Goal: Task Accomplishment & Management: Use online tool/utility

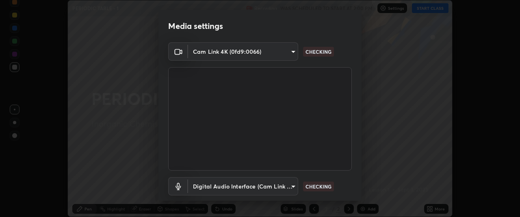
scroll to position [50, 0]
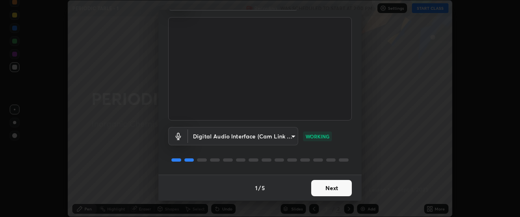
click at [328, 187] on button "Next" at bounding box center [331, 188] width 41 height 16
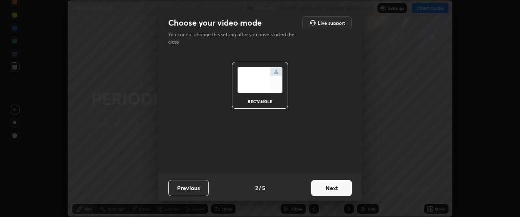
click at [328, 186] on button "Next" at bounding box center [331, 188] width 41 height 16
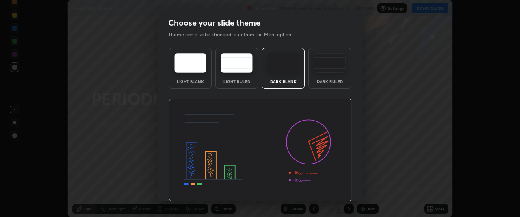
click at [330, 190] on img at bounding box center [260, 149] width 183 height 103
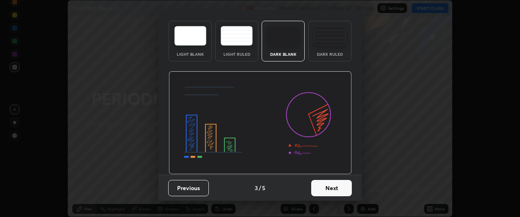
click at [334, 189] on button "Next" at bounding box center [331, 188] width 41 height 16
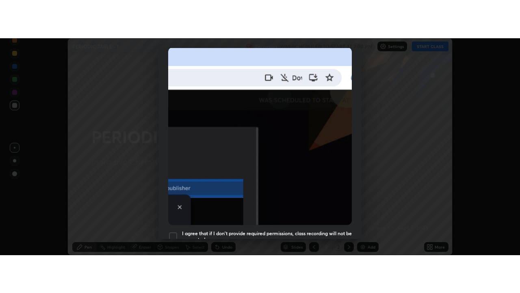
scroll to position [216, 0]
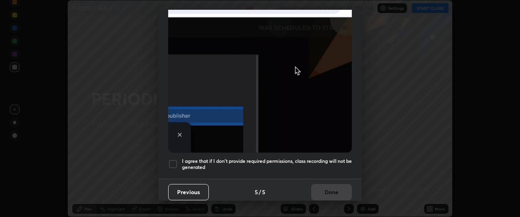
click at [184, 160] on h5 "I agree that if I don't provide required permissions, class recording will not …" at bounding box center [267, 164] width 170 height 13
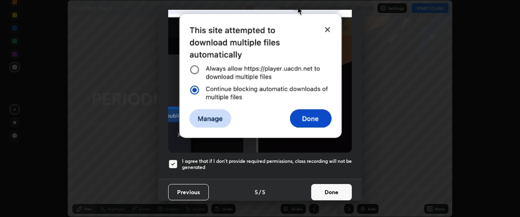
click at [321, 184] on button "Done" at bounding box center [331, 192] width 41 height 16
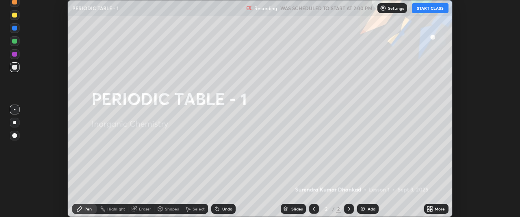
click at [436, 11] on button "START CLASS" at bounding box center [430, 8] width 37 height 10
click at [431, 207] on icon at bounding box center [432, 207] width 2 height 2
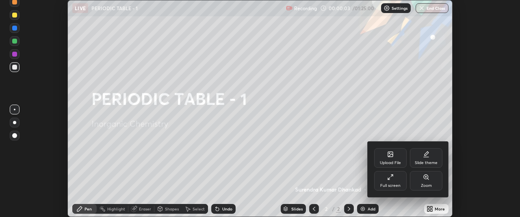
click at [429, 158] on div "Slide theme" at bounding box center [426, 158] width 33 height 20
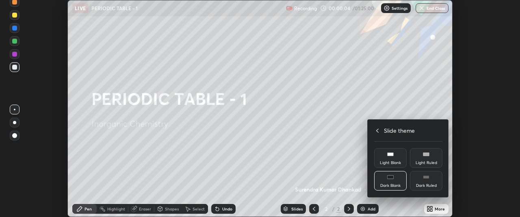
click at [429, 177] on rect at bounding box center [426, 176] width 6 height 3
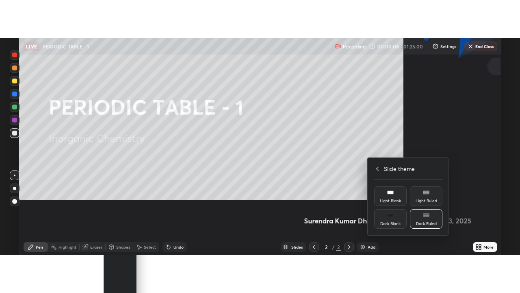
scroll to position [293, 520]
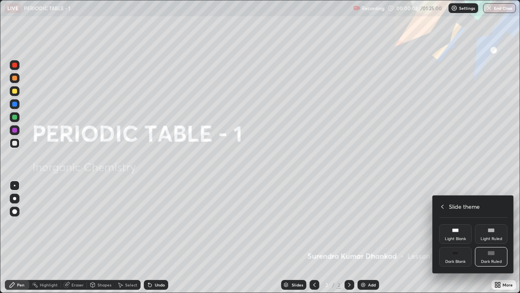
click at [489, 154] on div at bounding box center [260, 146] width 520 height 293
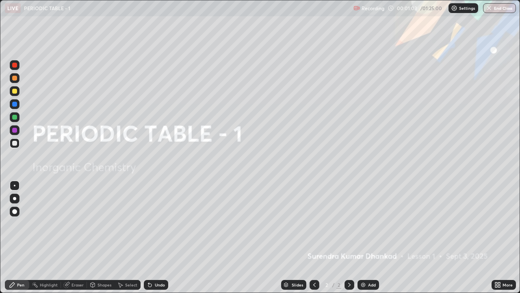
click at [71, 216] on div "Eraser" at bounding box center [74, 285] width 26 height 10
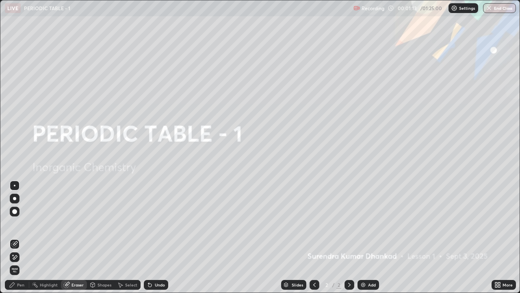
click at [15, 199] on div at bounding box center [14, 198] width 3 height 3
click at [365, 216] on img at bounding box center [363, 284] width 7 height 7
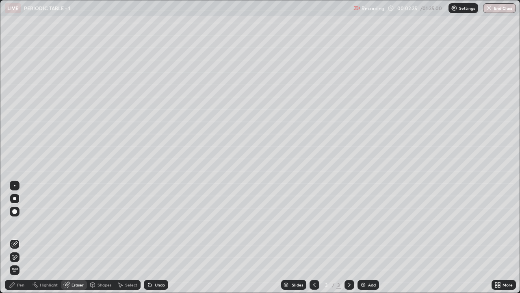
click at [17, 216] on div "Pen" at bounding box center [20, 284] width 7 height 4
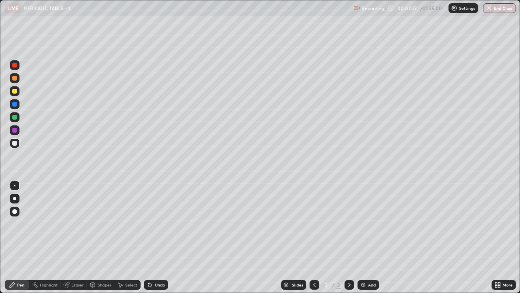
click at [15, 91] on div at bounding box center [14, 91] width 5 height 5
click at [15, 198] on div at bounding box center [14, 198] width 3 height 3
click at [11, 145] on div at bounding box center [15, 143] width 10 height 10
click at [14, 91] on div at bounding box center [14, 91] width 5 height 5
click at [15, 145] on div at bounding box center [14, 143] width 5 height 5
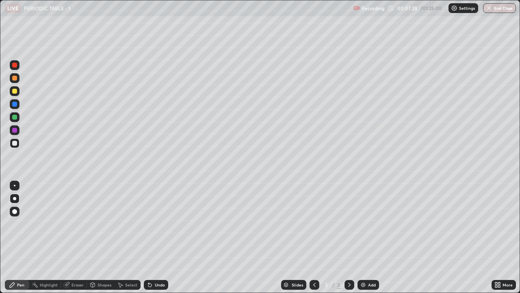
click at [15, 130] on div at bounding box center [14, 130] width 5 height 5
click at [13, 91] on div at bounding box center [14, 91] width 5 height 5
click at [42, 216] on div "Highlight" at bounding box center [49, 284] width 18 height 4
click at [15, 216] on icon at bounding box center [14, 257] width 7 height 7
click at [75, 216] on div "Eraser" at bounding box center [78, 284] width 12 height 4
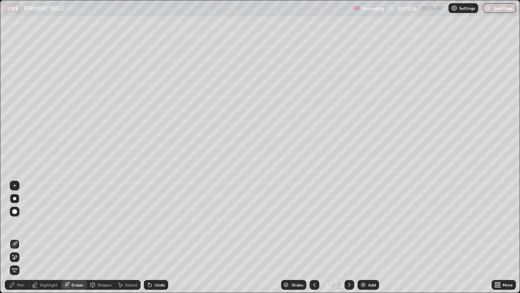
click at [16, 216] on icon at bounding box center [14, 244] width 7 height 7
click at [22, 216] on div "Pen" at bounding box center [17, 285] width 24 height 10
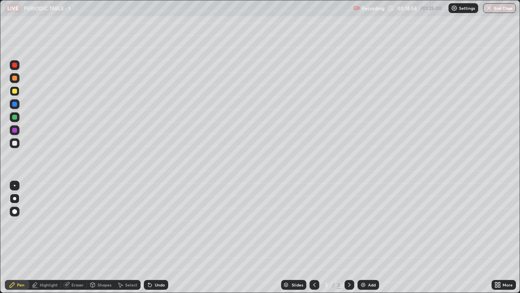
click at [156, 216] on div "Undo" at bounding box center [156, 285] width 24 height 10
click at [365, 216] on img at bounding box center [363, 284] width 7 height 7
click at [313, 216] on icon at bounding box center [314, 284] width 7 height 7
click at [16, 116] on div at bounding box center [14, 117] width 5 height 5
click at [348, 216] on icon at bounding box center [349, 284] width 7 height 7
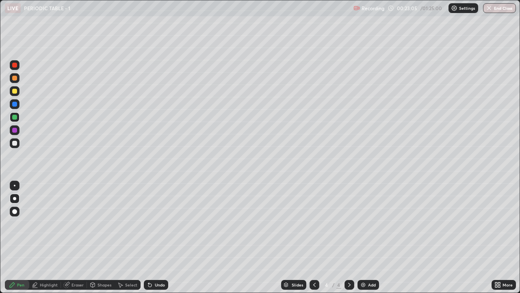
click at [15, 92] on div at bounding box center [14, 91] width 5 height 5
click at [14, 143] on div at bounding box center [14, 143] width 5 height 5
click at [15, 80] on div at bounding box center [14, 78] width 5 height 5
click at [152, 216] on icon at bounding box center [150, 284] width 7 height 7
click at [13, 119] on div at bounding box center [14, 117] width 5 height 5
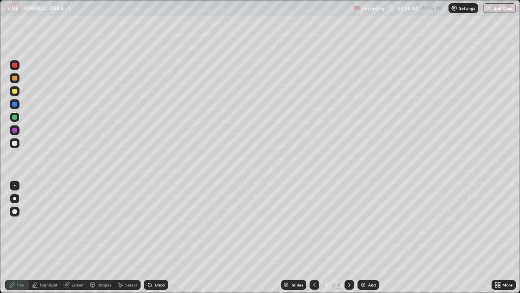
click at [15, 142] on div at bounding box center [14, 143] width 5 height 5
click at [153, 216] on div "Undo" at bounding box center [156, 285] width 24 height 10
click at [148, 216] on icon at bounding box center [149, 284] width 3 height 3
click at [16, 106] on div at bounding box center [14, 104] width 5 height 5
click at [157, 216] on div "Undo" at bounding box center [160, 284] width 10 height 4
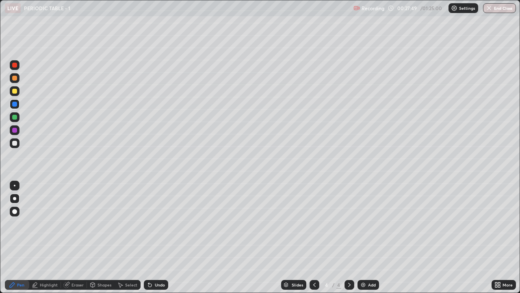
click at [155, 216] on div "Undo" at bounding box center [160, 284] width 10 height 4
click at [152, 216] on div "Undo" at bounding box center [156, 285] width 24 height 10
click at [15, 130] on div at bounding box center [14, 130] width 5 height 5
click at [16, 145] on div at bounding box center [14, 143] width 5 height 5
click at [14, 140] on div at bounding box center [15, 143] width 10 height 10
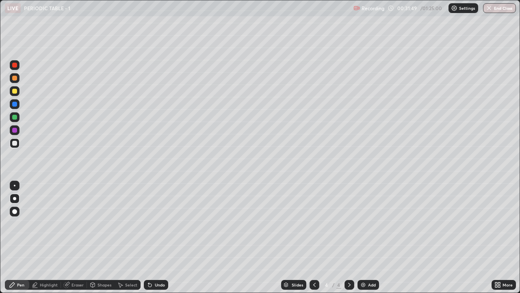
click at [78, 216] on div "Eraser" at bounding box center [74, 285] width 26 height 10
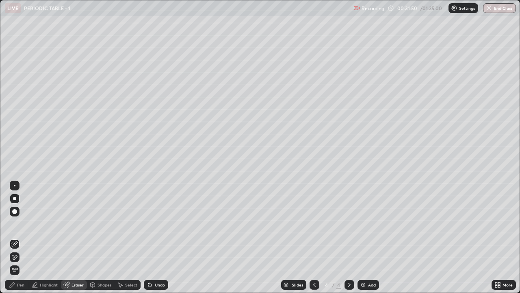
click at [15, 216] on icon at bounding box center [15, 257] width 4 height 4
click at [20, 216] on div "Pen" at bounding box center [20, 284] width 7 height 4
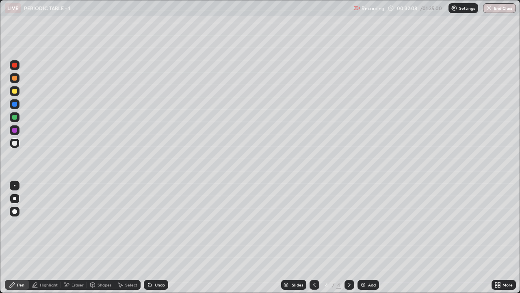
click at [13, 117] on div at bounding box center [14, 117] width 5 height 5
click at [12, 90] on div at bounding box center [14, 91] width 5 height 5
click at [12, 118] on div at bounding box center [14, 117] width 5 height 5
click at [14, 93] on div at bounding box center [14, 91] width 5 height 5
click at [13, 67] on div at bounding box center [14, 65] width 5 height 5
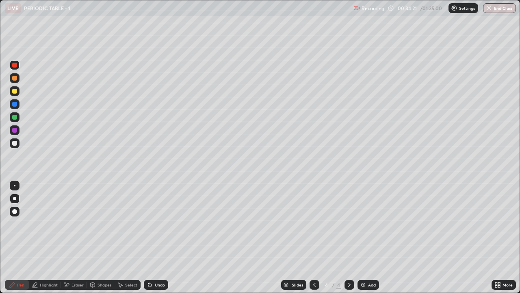
click at [15, 80] on div at bounding box center [14, 78] width 5 height 5
click at [15, 106] on div at bounding box center [14, 104] width 5 height 5
click at [102, 216] on div "Shapes" at bounding box center [105, 284] width 14 height 4
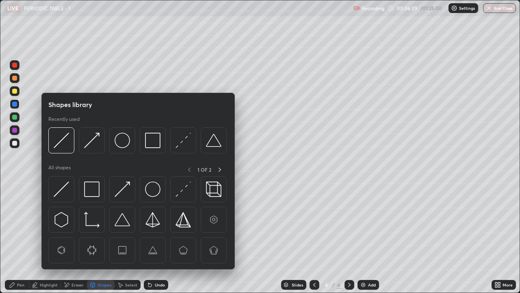
click at [90, 191] on img at bounding box center [91, 188] width 15 height 15
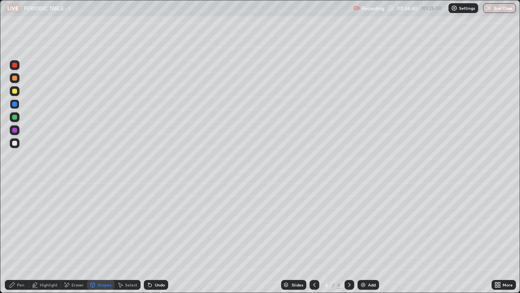
click at [14, 130] on div at bounding box center [14, 130] width 5 height 5
click at [20, 216] on div "Pen" at bounding box center [20, 284] width 7 height 4
click at [15, 143] on div at bounding box center [14, 143] width 5 height 5
click at [153, 216] on div "Undo" at bounding box center [156, 285] width 24 height 10
click at [158, 216] on div "Undo" at bounding box center [160, 284] width 10 height 4
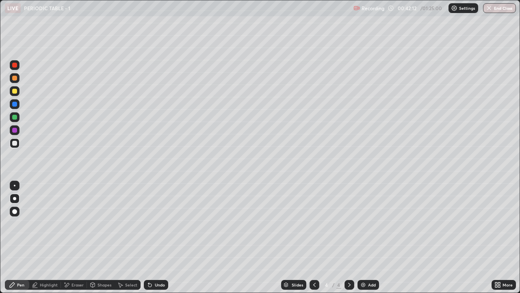
click at [15, 117] on div at bounding box center [14, 117] width 5 height 5
click at [14, 93] on div at bounding box center [14, 91] width 5 height 5
click at [18, 106] on div at bounding box center [15, 104] width 10 height 10
click at [15, 65] on div at bounding box center [14, 65] width 5 height 5
click at [14, 145] on div at bounding box center [14, 143] width 5 height 5
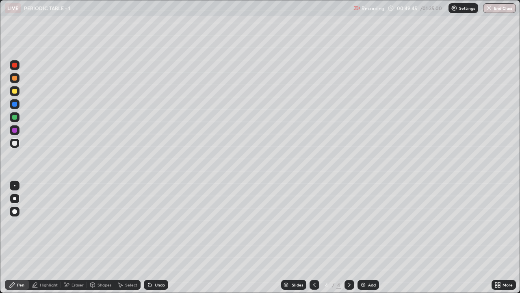
click at [127, 216] on div "Select" at bounding box center [131, 284] width 12 height 4
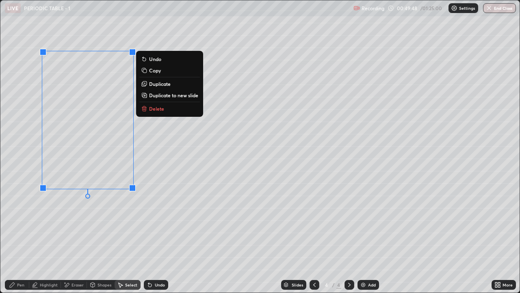
click at [30, 38] on div "0 ° Undo Copy Duplicate Duplicate to new slide Delete" at bounding box center [259, 146] width 519 height 292
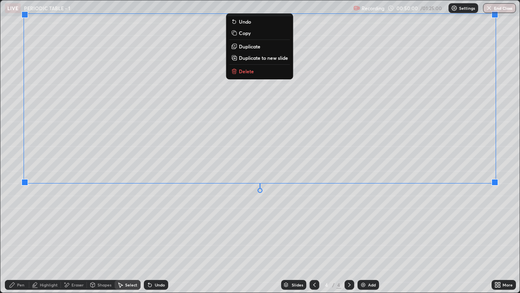
click at [229, 216] on div "0 ° Undo Copy Duplicate Duplicate to new slide Delete" at bounding box center [259, 146] width 519 height 292
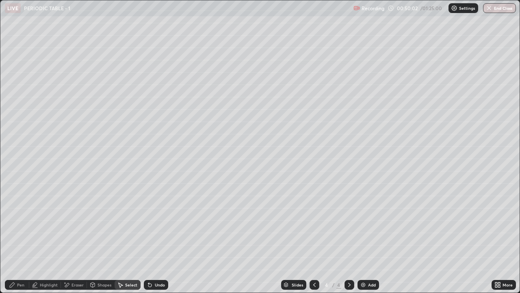
click at [16, 216] on div "Pen" at bounding box center [17, 285] width 24 height 10
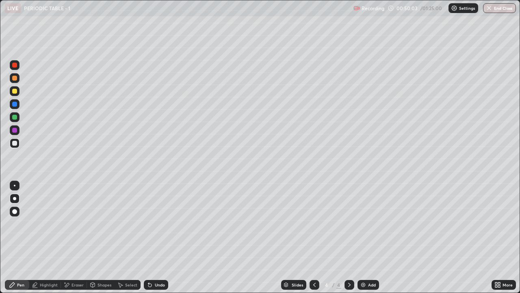
click at [14, 115] on div at bounding box center [14, 117] width 5 height 5
click at [15, 68] on div at bounding box center [15, 65] width 10 height 10
click at [13, 93] on div at bounding box center [14, 91] width 5 height 5
click at [158, 216] on div "Undo" at bounding box center [160, 284] width 10 height 4
click at [157, 216] on div "Undo" at bounding box center [160, 284] width 10 height 4
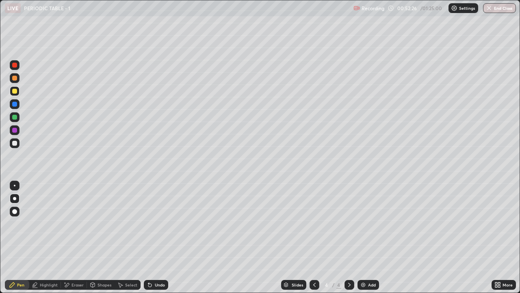
click at [160, 216] on div "Undo" at bounding box center [160, 284] width 10 height 4
click at [161, 216] on div "Undo" at bounding box center [160, 284] width 10 height 4
click at [163, 216] on div "Undo" at bounding box center [160, 284] width 10 height 4
click at [14, 143] on div at bounding box center [14, 143] width 5 height 5
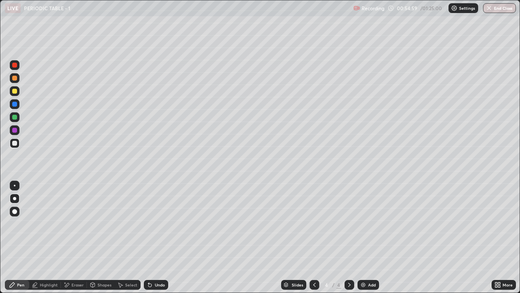
click at [364, 216] on img at bounding box center [363, 284] width 7 height 7
click at [15, 93] on div at bounding box center [14, 91] width 5 height 5
click at [15, 144] on div at bounding box center [14, 143] width 5 height 5
click at [162, 216] on div "Undo" at bounding box center [160, 284] width 10 height 4
click at [159, 216] on div "Undo" at bounding box center [160, 284] width 10 height 4
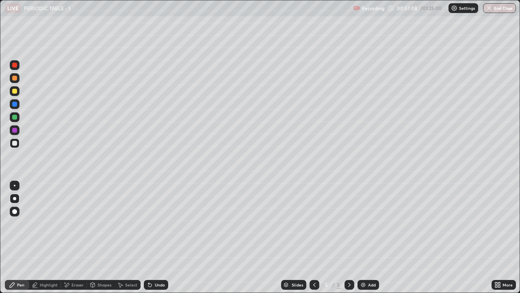
click at [15, 131] on div at bounding box center [14, 130] width 5 height 5
click at [14, 91] on div at bounding box center [14, 91] width 5 height 5
click at [15, 105] on div at bounding box center [14, 104] width 5 height 5
click at [13, 143] on div at bounding box center [14, 143] width 5 height 5
click at [17, 88] on div at bounding box center [15, 91] width 10 height 10
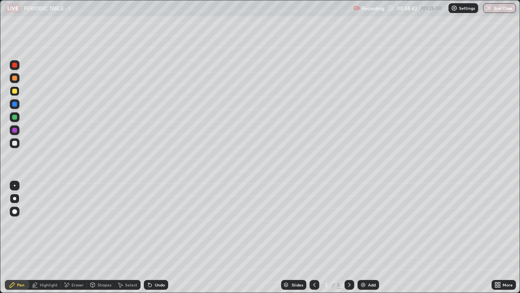
click at [18, 68] on div at bounding box center [15, 65] width 10 height 10
click at [15, 144] on div at bounding box center [14, 143] width 5 height 5
click at [16, 130] on div at bounding box center [14, 130] width 5 height 5
click at [315, 216] on icon at bounding box center [314, 284] width 7 height 7
click at [349, 216] on icon at bounding box center [349, 284] width 7 height 7
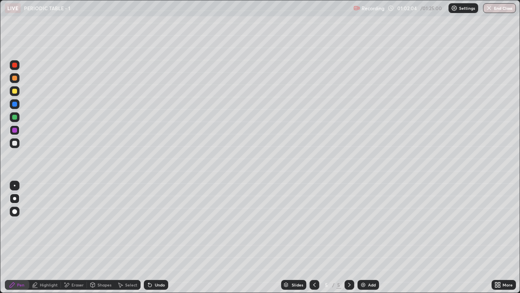
click at [15, 143] on div at bounding box center [14, 143] width 5 height 5
click at [127, 216] on div "Select" at bounding box center [131, 284] width 12 height 4
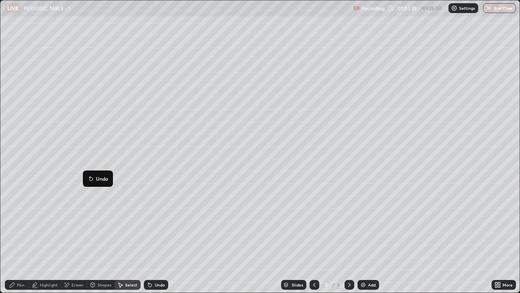
click at [59, 216] on div "0 ° Undo Copy Duplicate Duplicate to new slide Delete" at bounding box center [259, 146] width 519 height 292
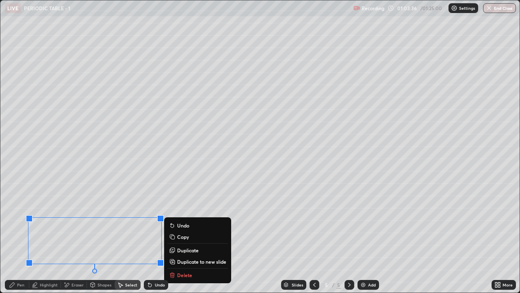
click at [17, 216] on div "Erase all" at bounding box center [15, 146] width 20 height 260
click at [16, 216] on div "Erase all" at bounding box center [15, 146] width 20 height 260
click at [226, 184] on div "0 ° Undo Copy Duplicate Duplicate to new slide Delete" at bounding box center [259, 146] width 519 height 292
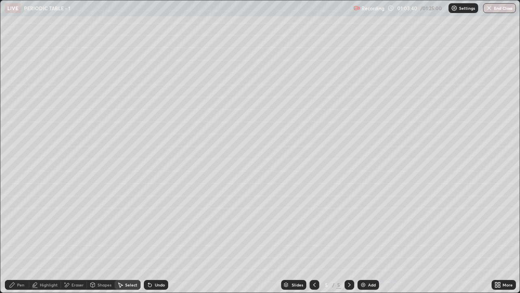
click at [20, 216] on div "Pen" at bounding box center [20, 284] width 7 height 4
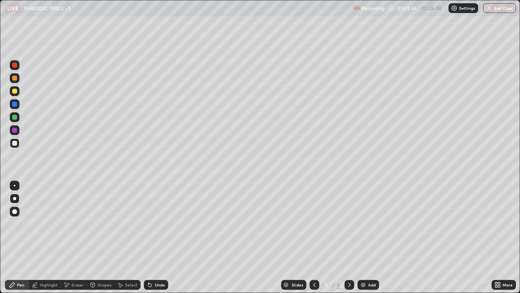
click at [14, 90] on div at bounding box center [14, 91] width 5 height 5
click at [98, 216] on div "Shapes" at bounding box center [105, 284] width 14 height 4
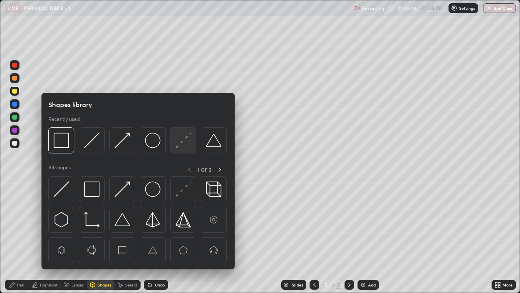
click at [180, 144] on img at bounding box center [183, 139] width 15 height 15
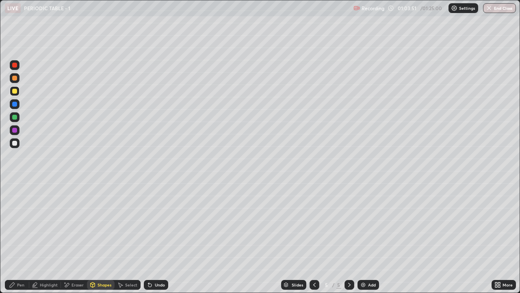
click at [21, 216] on div "Pen" at bounding box center [20, 284] width 7 height 4
click at [16, 66] on div at bounding box center [14, 65] width 5 height 5
click at [15, 91] on div at bounding box center [14, 91] width 5 height 5
click at [13, 143] on div at bounding box center [14, 143] width 5 height 5
click at [14, 93] on div at bounding box center [14, 91] width 5 height 5
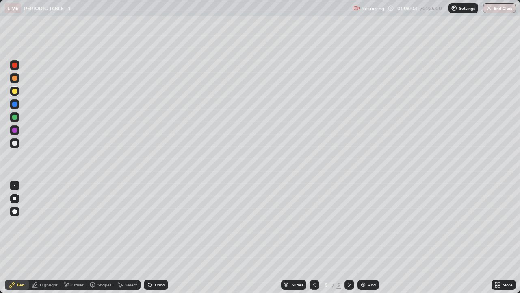
click at [15, 145] on div at bounding box center [14, 143] width 5 height 5
click at [16, 105] on div at bounding box center [14, 104] width 5 height 5
click at [15, 116] on div at bounding box center [14, 117] width 5 height 5
click at [16, 78] on div at bounding box center [14, 78] width 5 height 5
click at [158, 216] on div "Undo" at bounding box center [160, 284] width 10 height 4
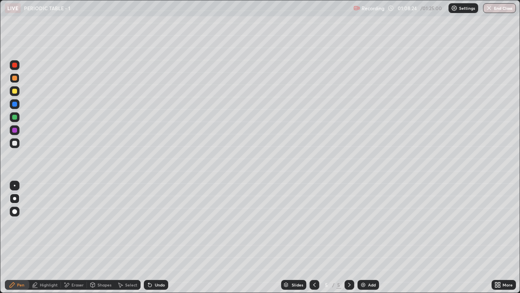
click at [159, 216] on div "Undo" at bounding box center [160, 284] width 10 height 4
click at [164, 216] on div "Undo" at bounding box center [160, 284] width 10 height 4
click at [161, 216] on div "Undo" at bounding box center [160, 284] width 10 height 4
click at [160, 216] on div "Undo" at bounding box center [160, 284] width 10 height 4
click at [161, 216] on div "Undo" at bounding box center [156, 285] width 24 height 10
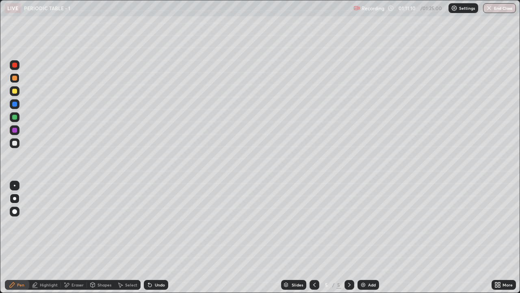
click at [75, 216] on div "Eraser" at bounding box center [78, 284] width 12 height 4
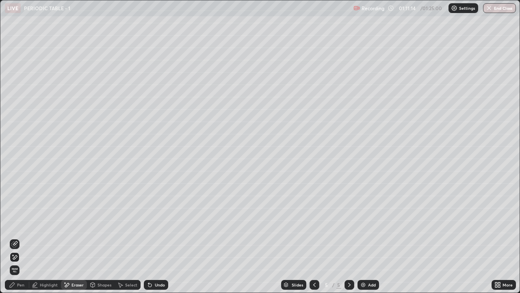
click at [19, 216] on div "Pen" at bounding box center [20, 284] width 7 height 4
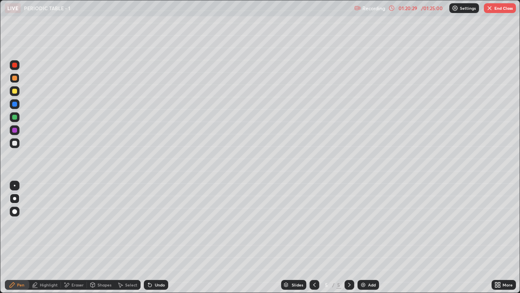
click at [368, 216] on div "Add" at bounding box center [372, 284] width 8 height 4
click at [15, 92] on div at bounding box center [14, 91] width 5 height 5
click at [16, 143] on div at bounding box center [14, 143] width 5 height 5
click at [162, 216] on div "Undo" at bounding box center [156, 285] width 24 height 10
click at [155, 216] on div "Undo" at bounding box center [160, 284] width 10 height 4
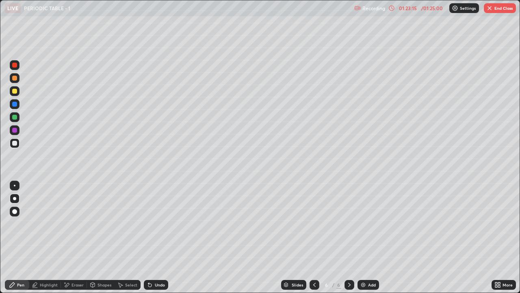
click at [152, 216] on icon at bounding box center [150, 284] width 7 height 7
click at [155, 216] on div "Undo" at bounding box center [160, 284] width 10 height 4
click at [16, 130] on div at bounding box center [14, 130] width 5 height 5
click at [15, 91] on div at bounding box center [14, 91] width 5 height 5
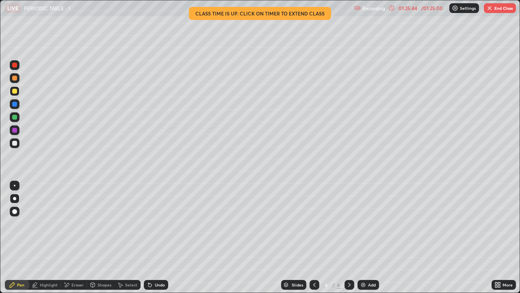
click at [313, 216] on icon at bounding box center [314, 284] width 7 height 7
click at [349, 216] on icon at bounding box center [349, 284] width 2 height 4
click at [495, 9] on button "End Class" at bounding box center [500, 8] width 32 height 10
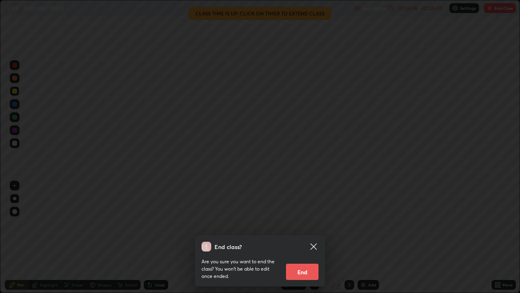
click at [309, 216] on button "End" at bounding box center [302, 271] width 33 height 16
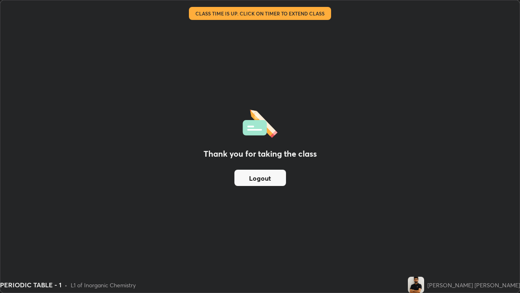
click at [274, 178] on button "Logout" at bounding box center [260, 177] width 52 height 16
